Goal: Information Seeking & Learning: Learn about a topic

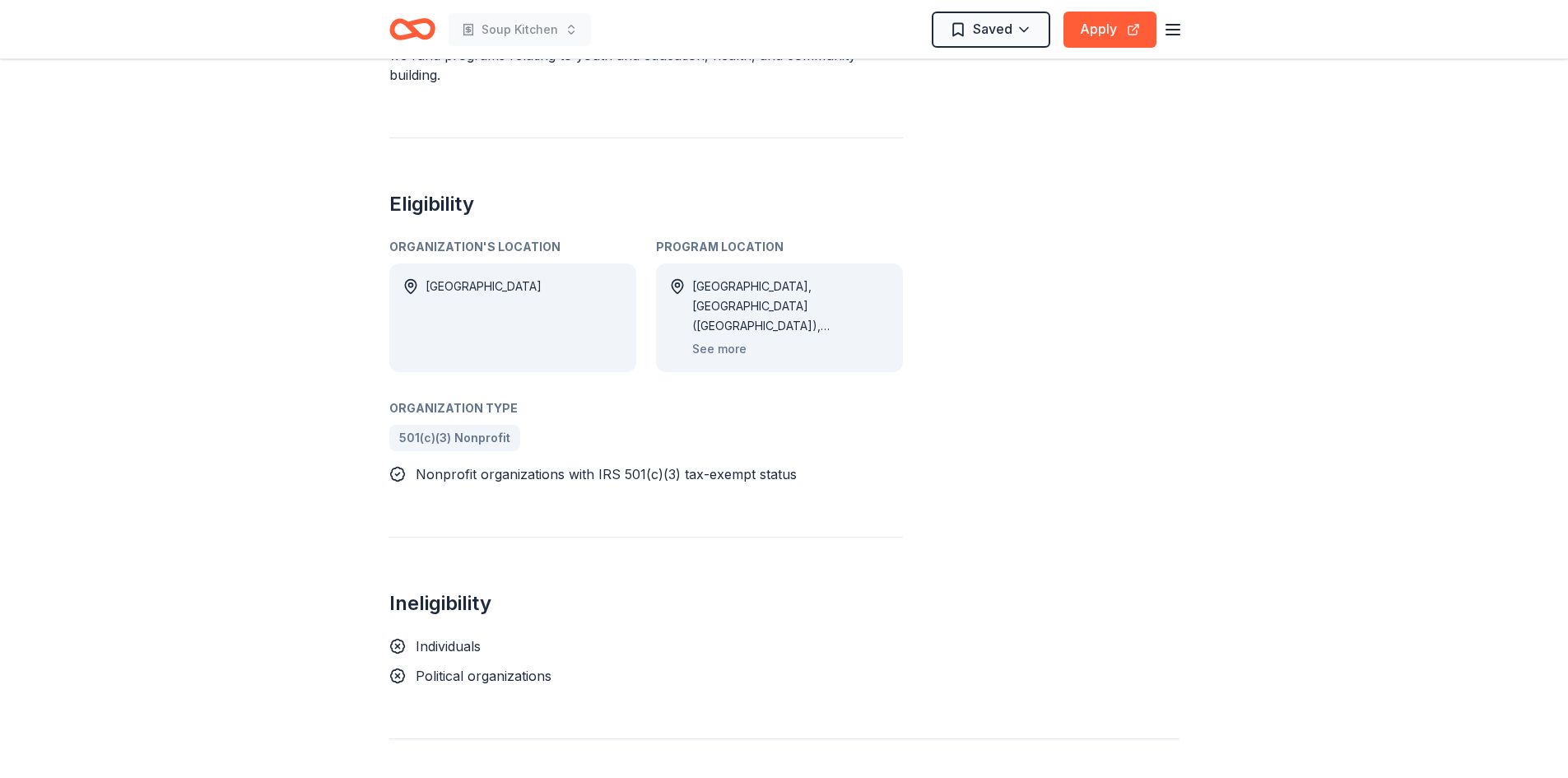
scroll to position [659, 0]
click at [717, 348] on button "See more" at bounding box center [719, 348] width 54 height 20
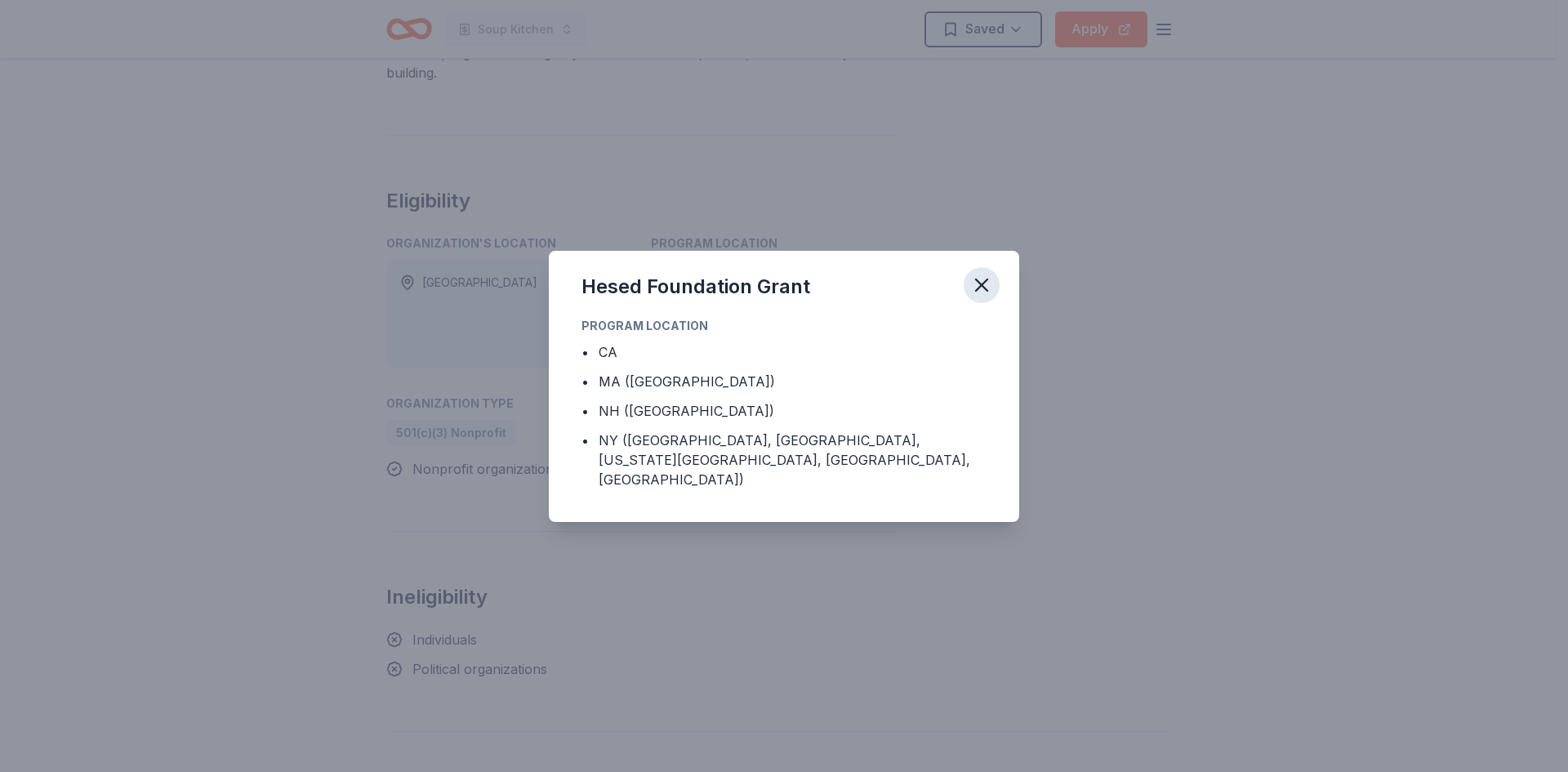
click at [981, 291] on icon "button" at bounding box center [981, 284] width 23 height 23
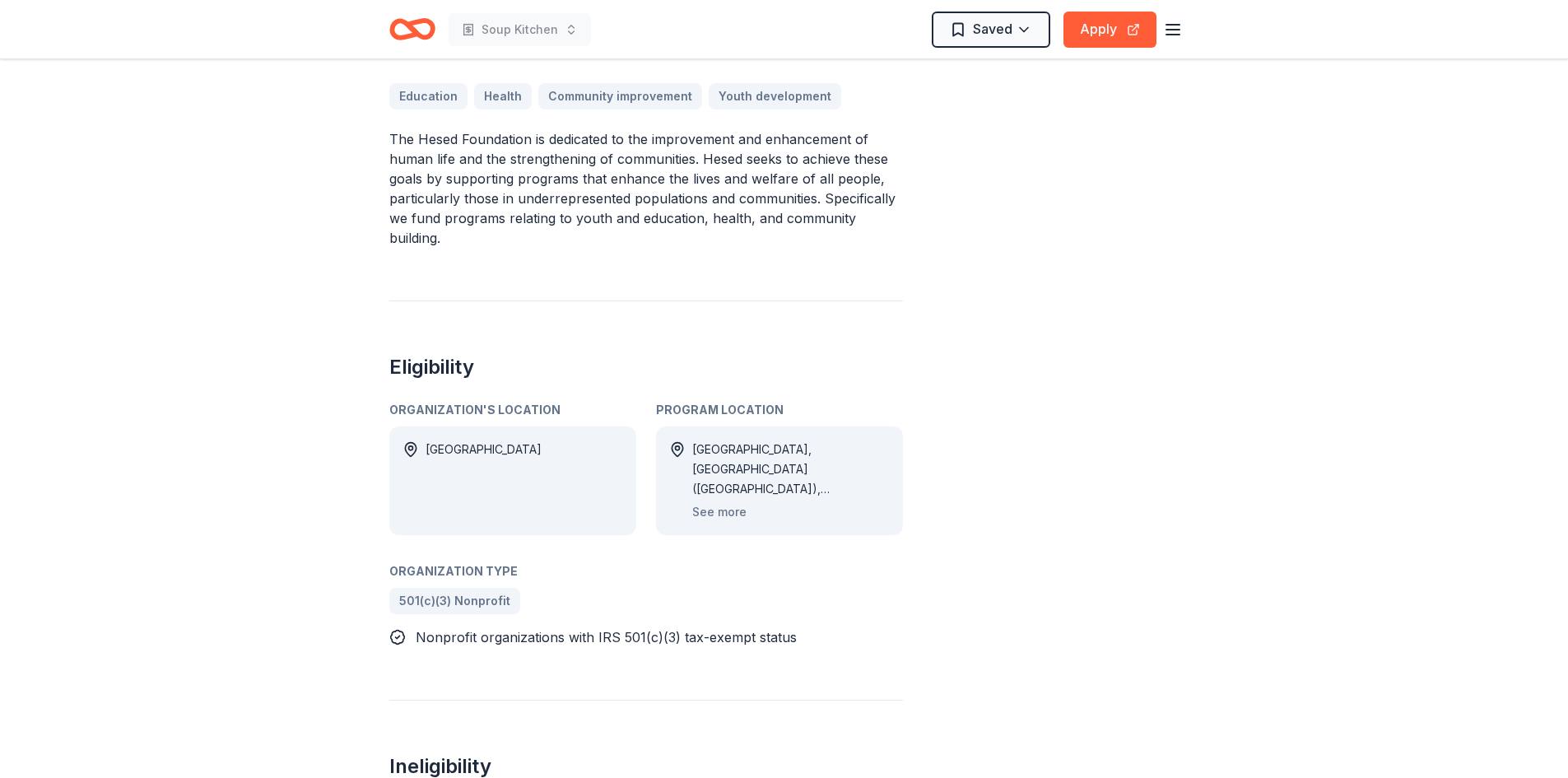
scroll to position [577, 0]
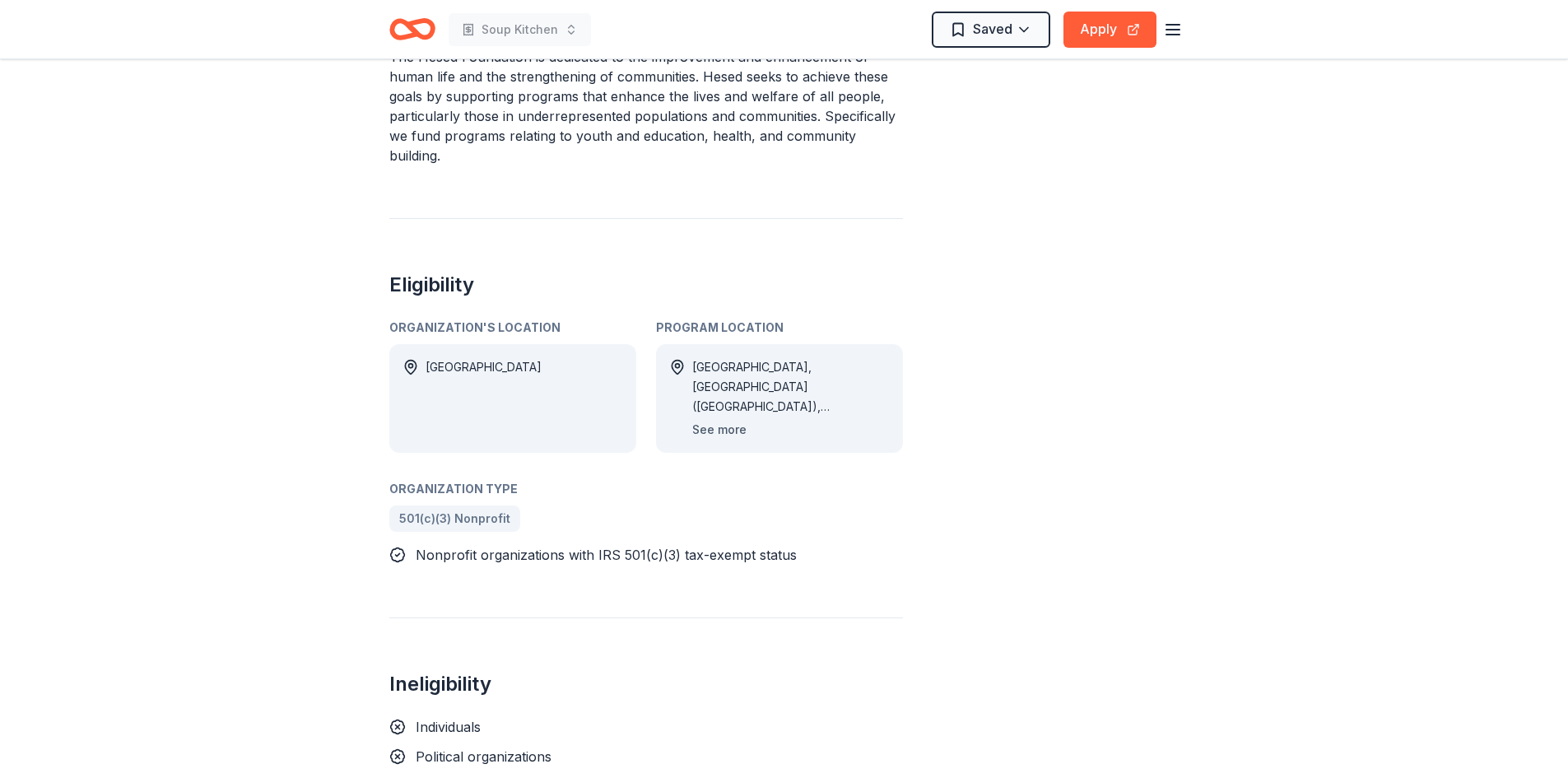
click at [714, 430] on button "See more" at bounding box center [719, 430] width 54 height 20
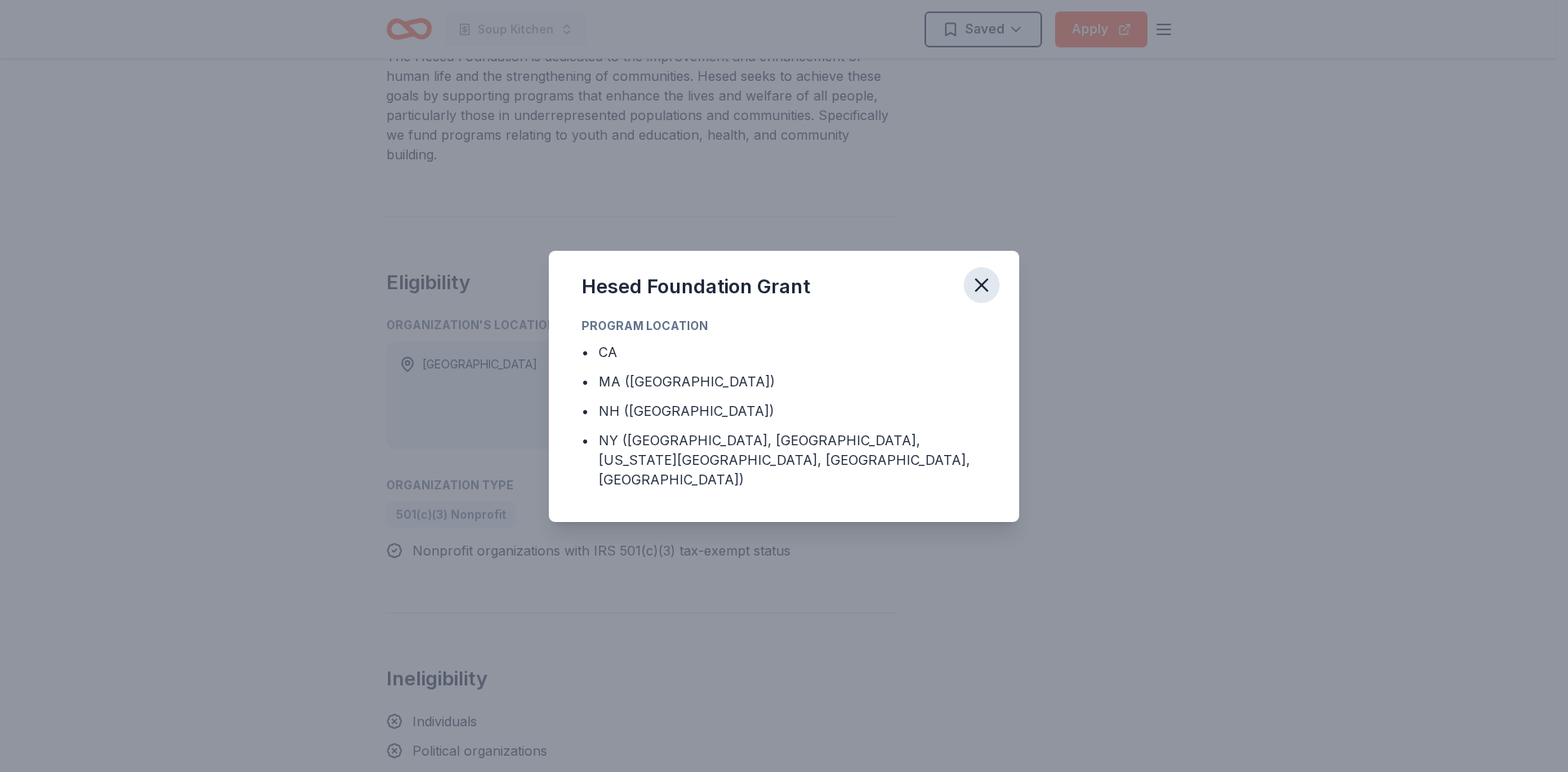
click at [986, 291] on icon "button" at bounding box center [981, 285] width 12 height 12
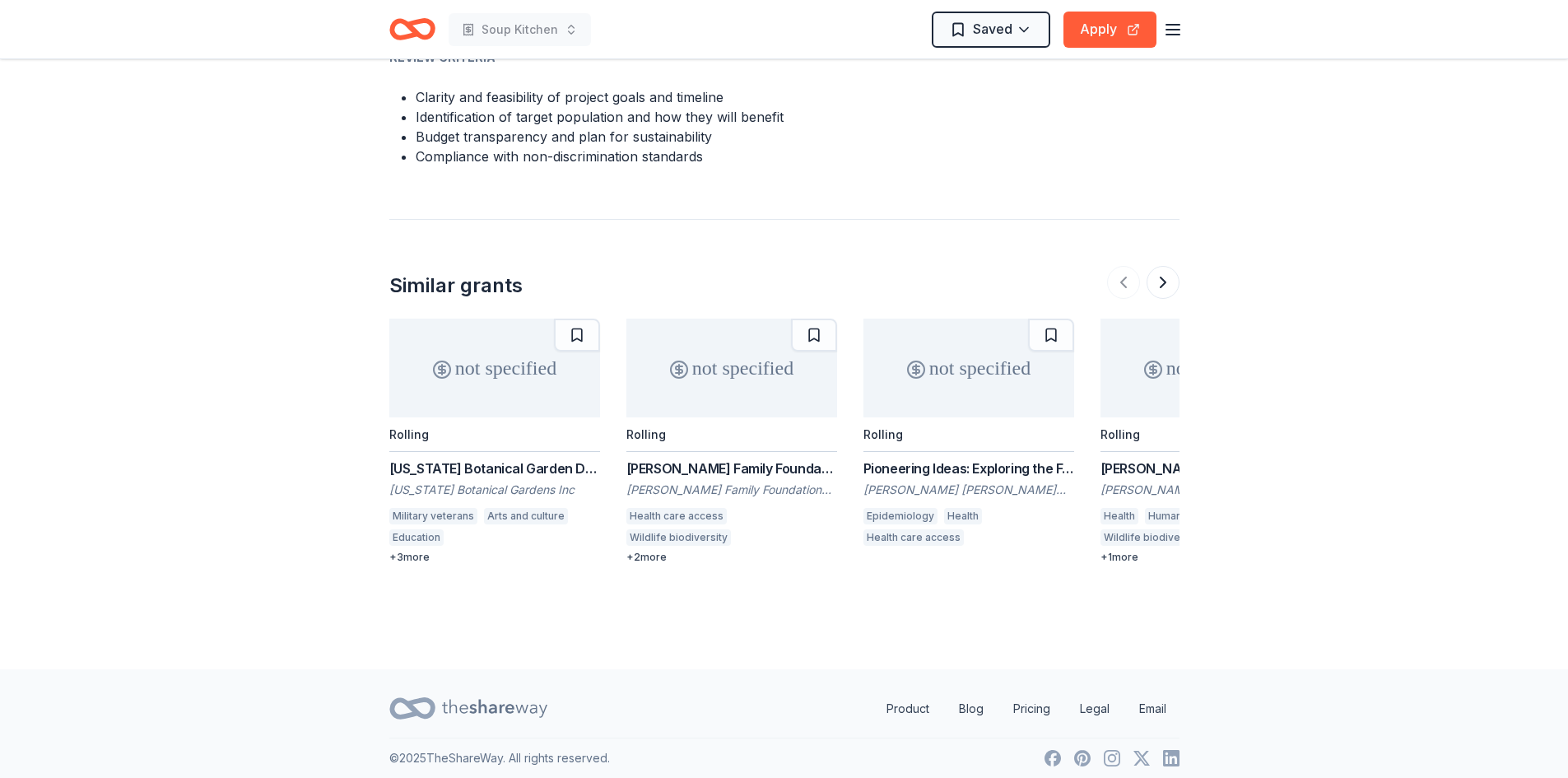
scroll to position [1693, 0]
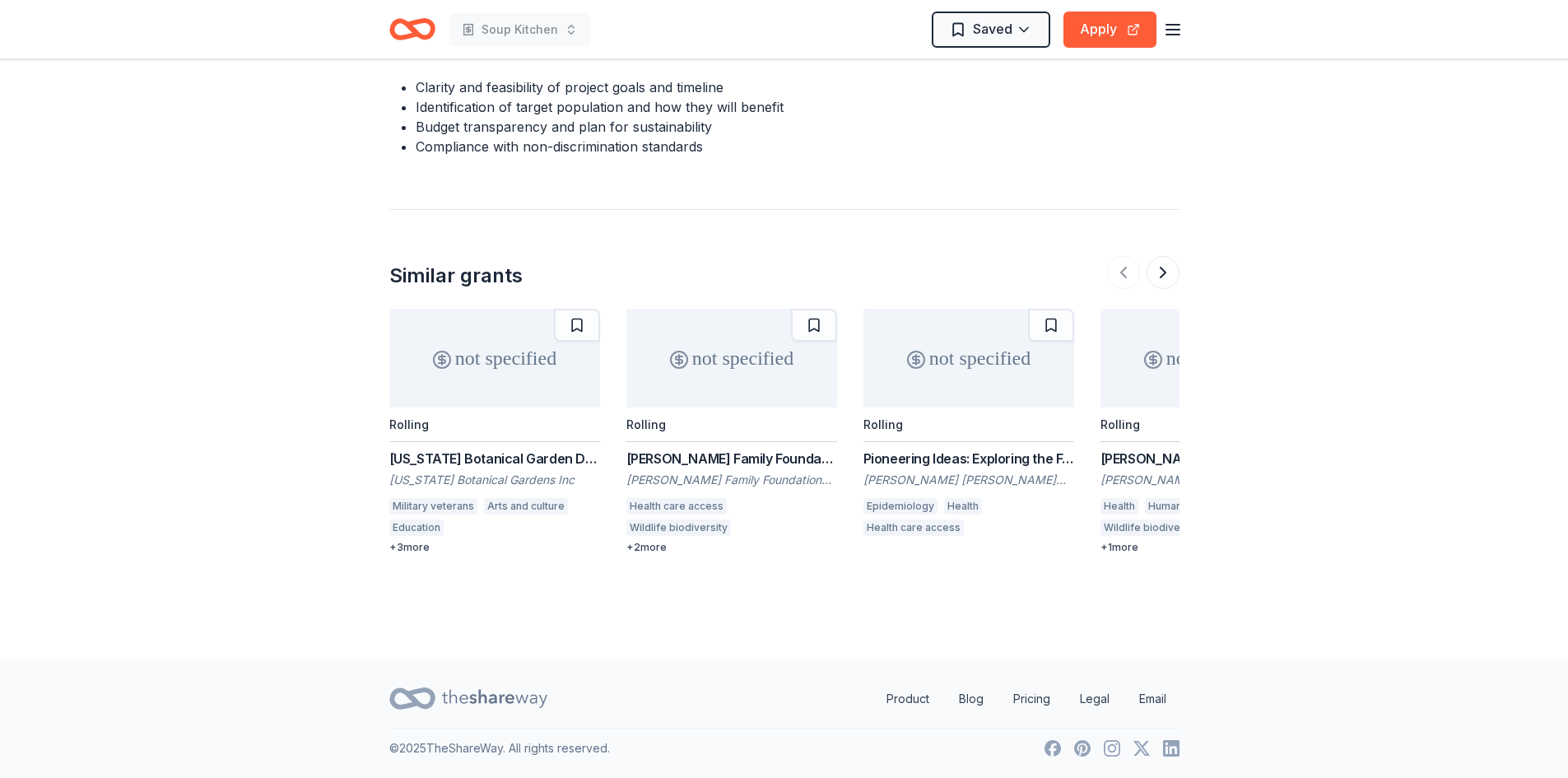
click at [718, 460] on div "[PERSON_NAME] Family Foundation Grants" at bounding box center [732, 459] width 210 height 20
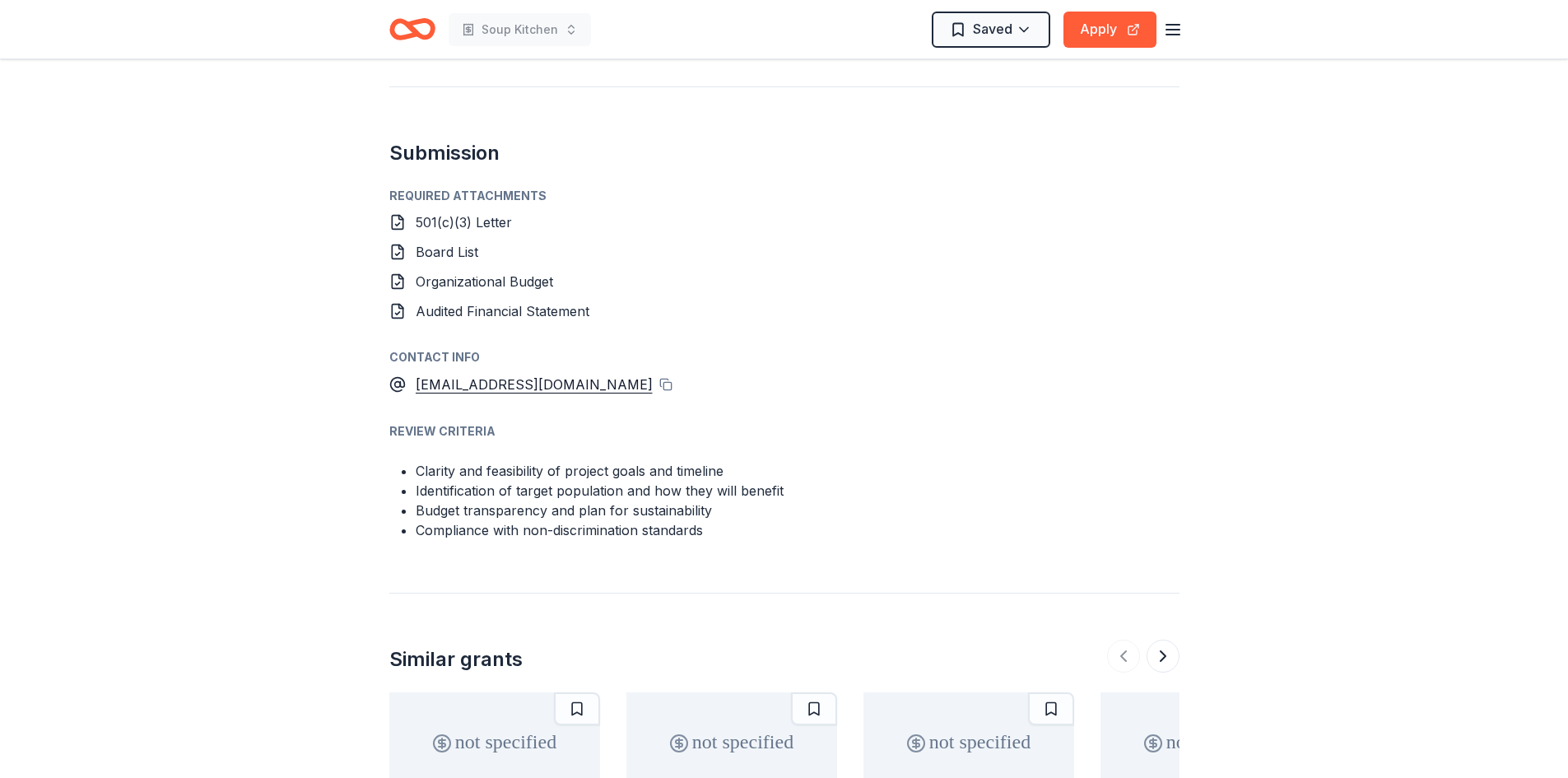
scroll to position [1281, 0]
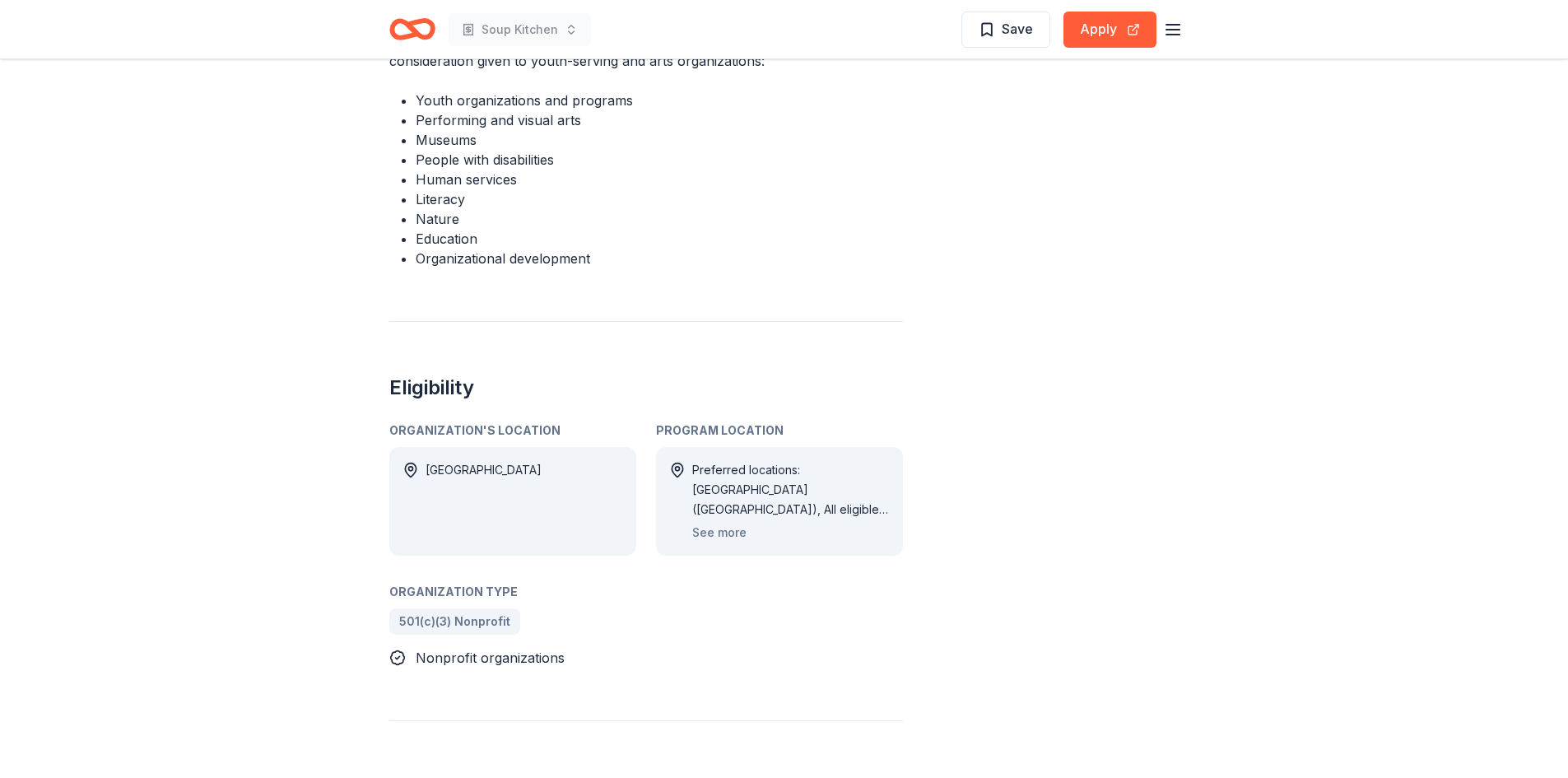
scroll to position [824, 0]
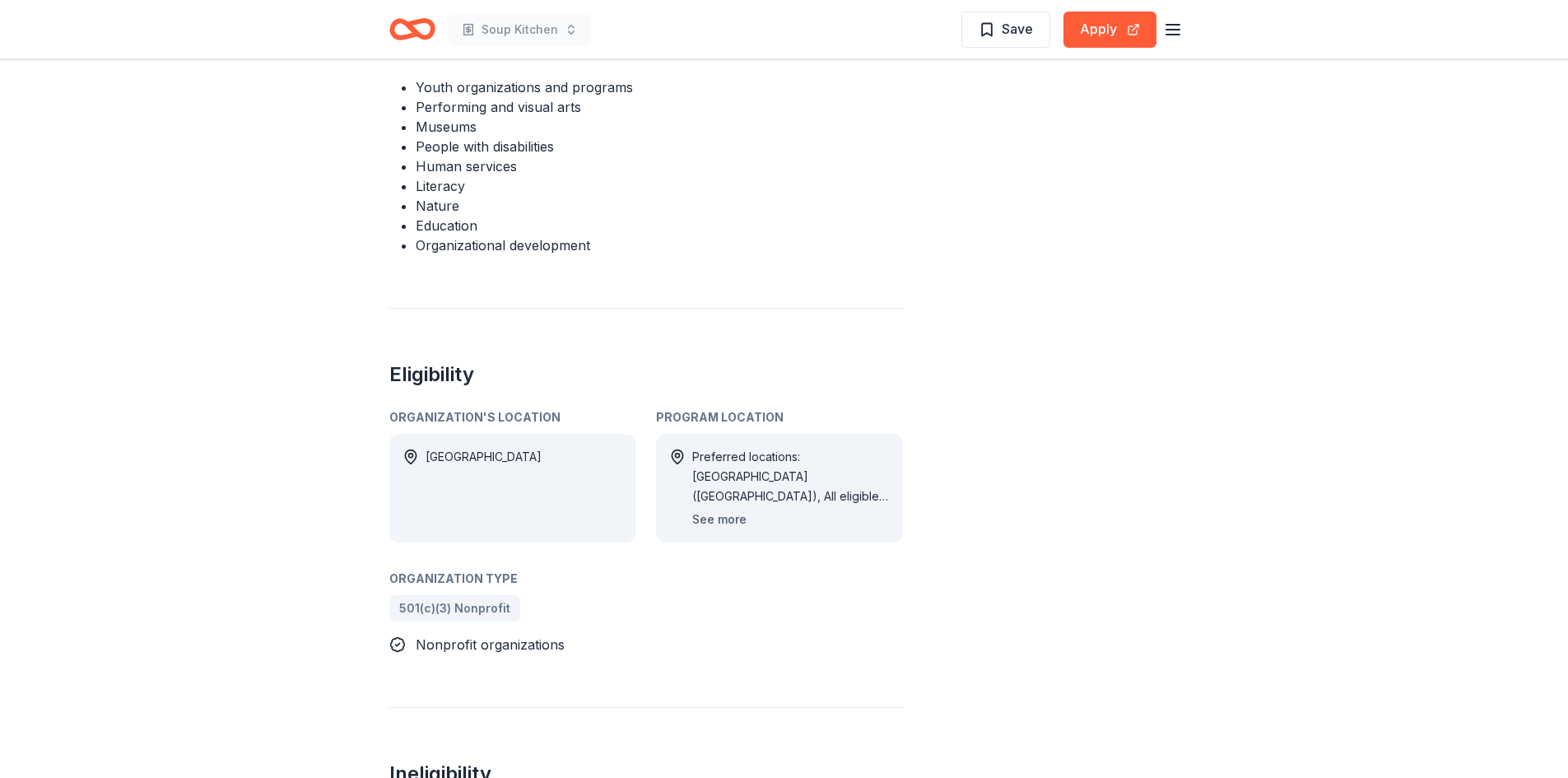
click at [701, 510] on button "See more" at bounding box center [719, 520] width 54 height 20
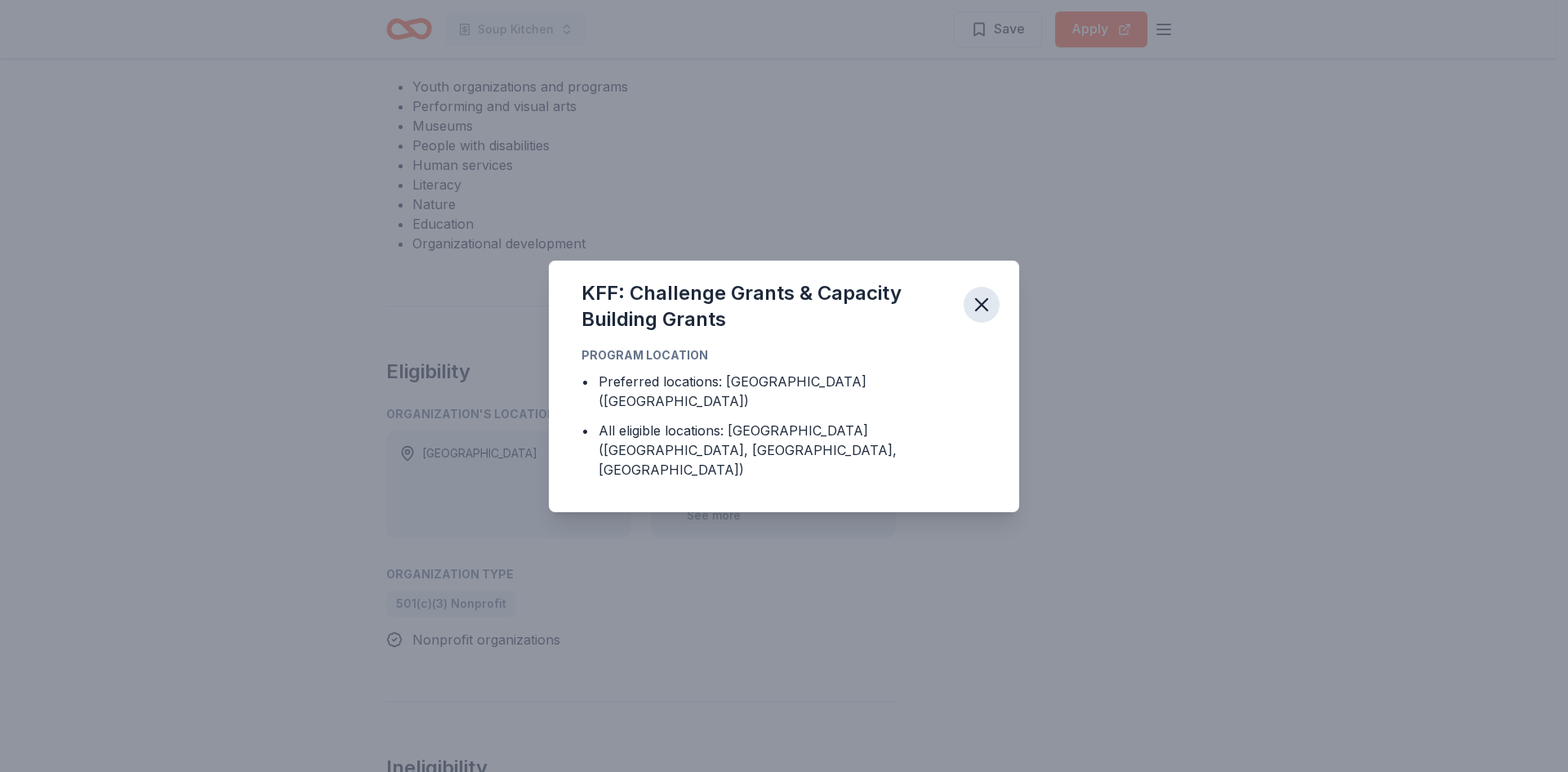
click at [979, 311] on icon "button" at bounding box center [981, 304] width 12 height 12
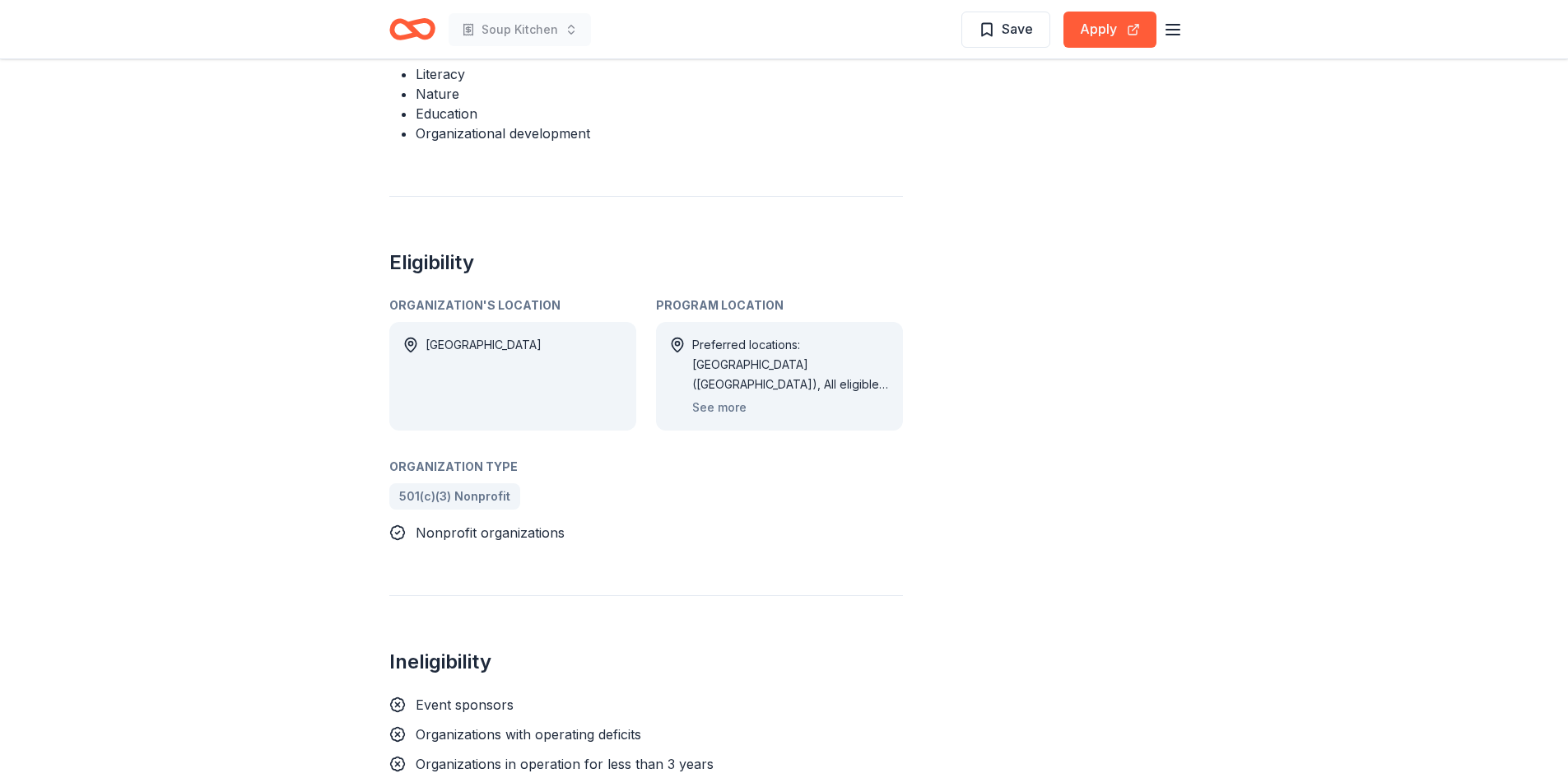
scroll to position [906, 0]
